Goal: Information Seeking & Learning: Understand process/instructions

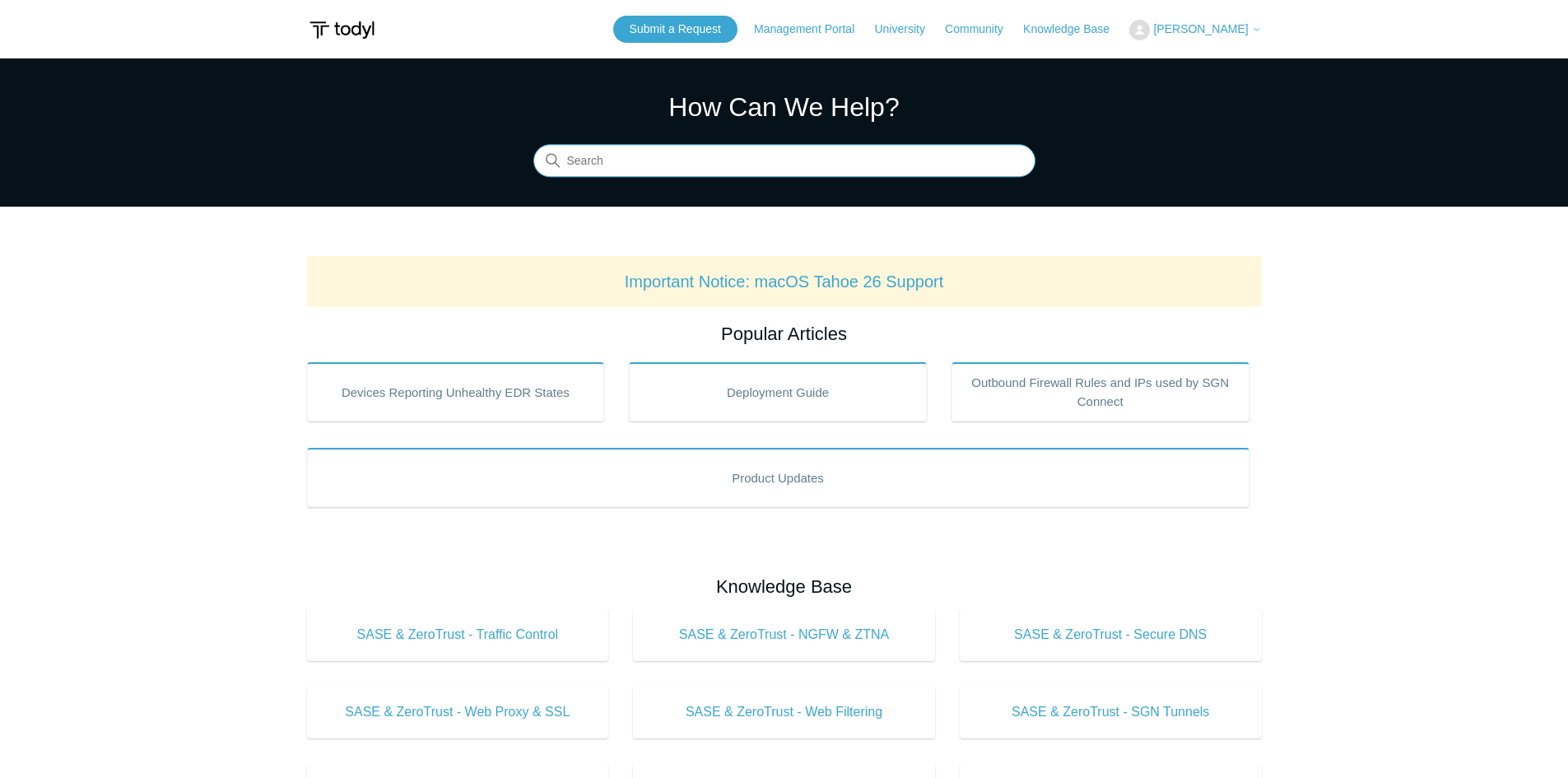
click at [666, 160] on input "Search" at bounding box center [784, 161] width 502 height 33
type input "uninstall"
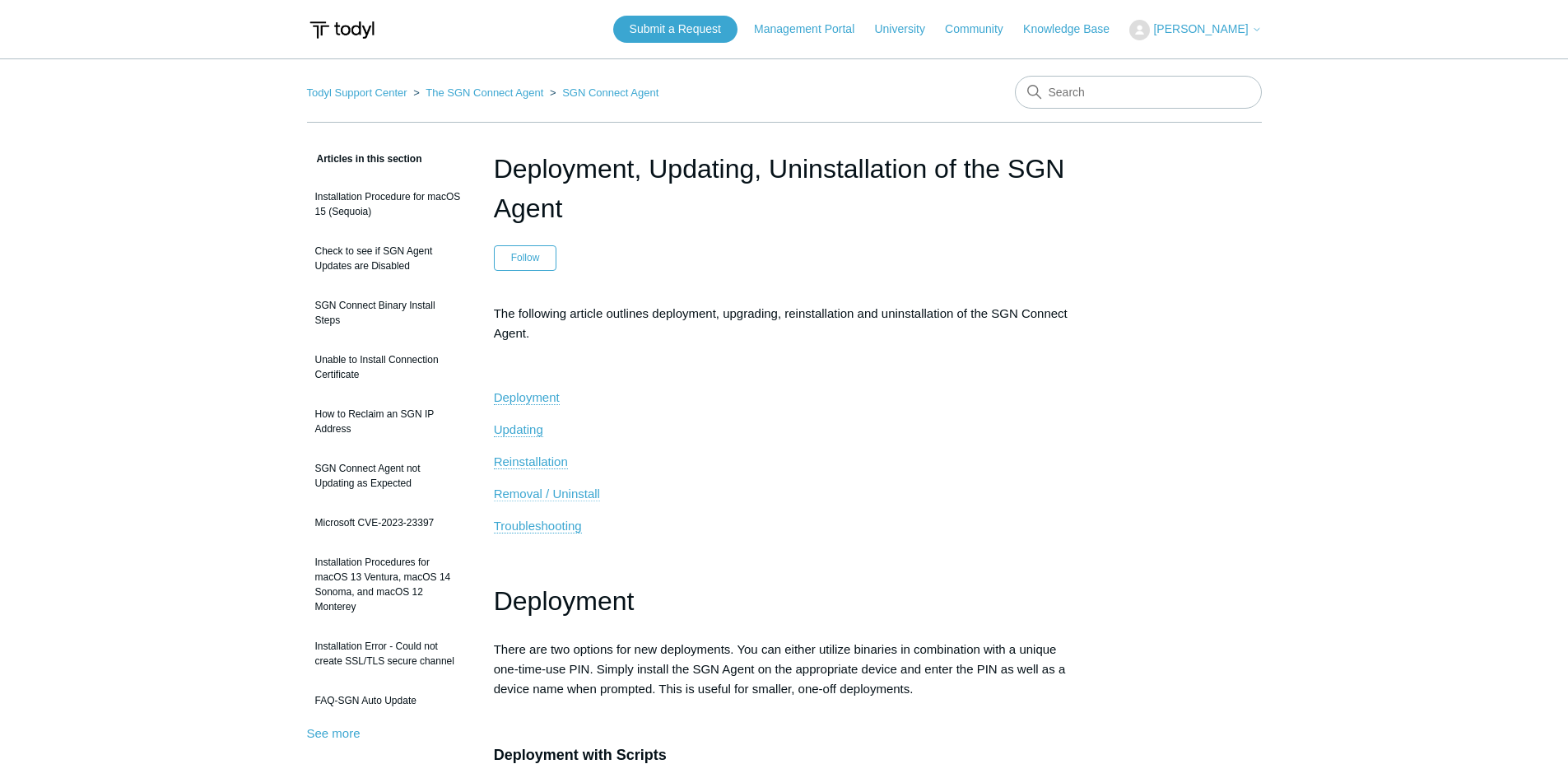
click at [563, 494] on span "Removal / Uninstall" at bounding box center [546, 494] width 106 height 14
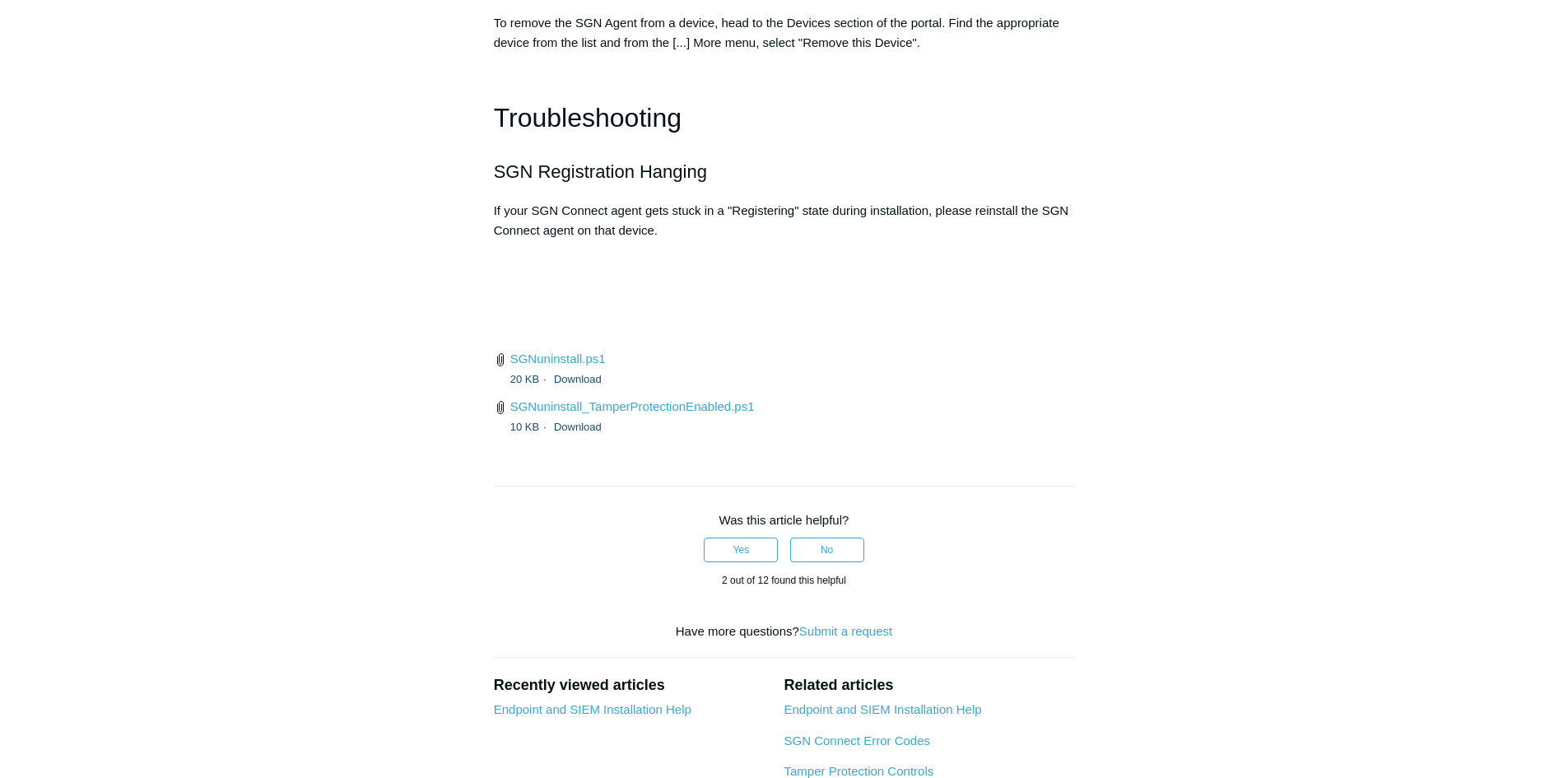
scroll to position [3696, 0]
